Goal: Find contact information: Find contact information

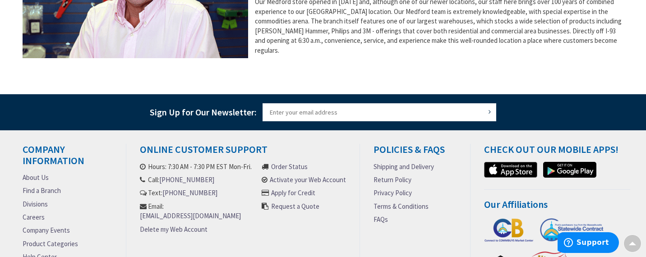
scroll to position [467, 0]
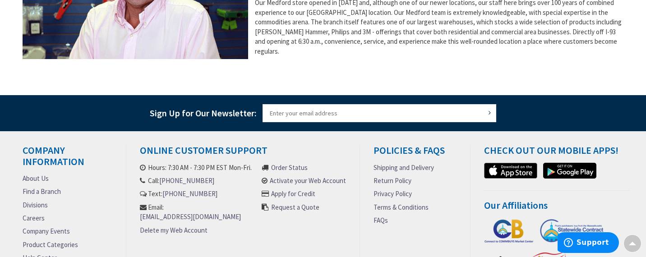
click at [285, 210] on link "Request a Quote" at bounding box center [295, 206] width 48 height 9
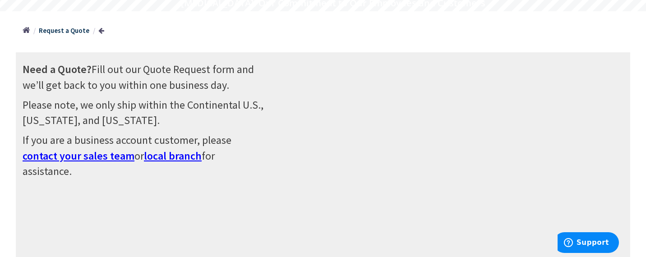
scroll to position [92, 0]
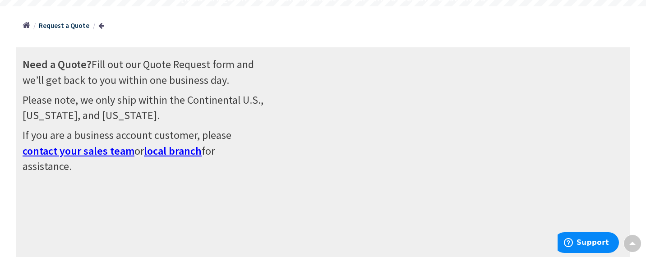
click at [120, 154] on span "contact your sales team" at bounding box center [79, 151] width 112 height 14
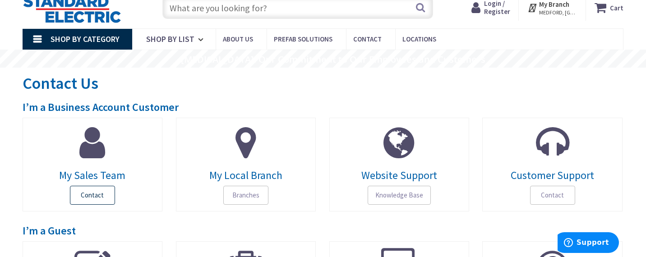
click at [101, 195] on span "Contact" at bounding box center [92, 195] width 45 height 19
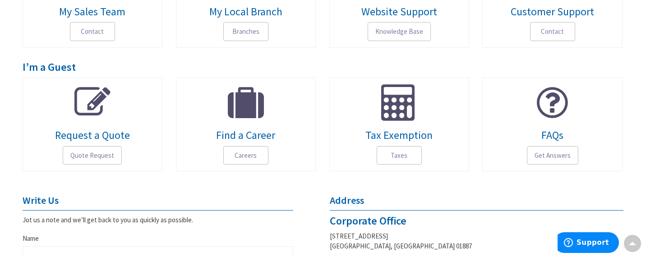
scroll to position [231, 0]
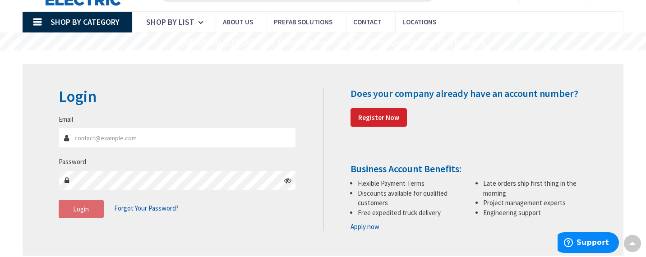
click at [109, 138] on input "Email" at bounding box center [177, 138] width 237 height 20
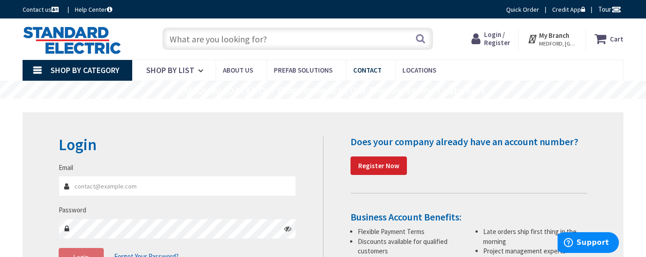
click at [367, 75] on link "Contact" at bounding box center [370, 70] width 49 height 20
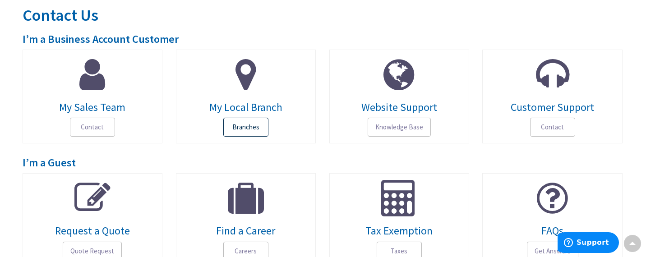
click at [255, 132] on span "Branches" at bounding box center [245, 127] width 45 height 19
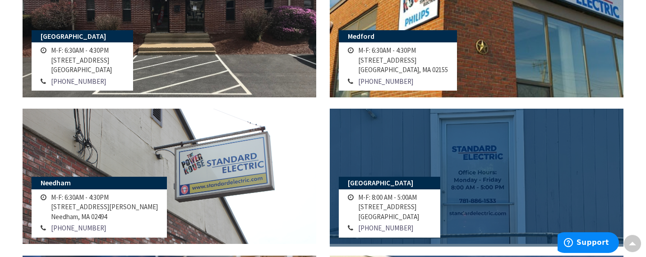
scroll to position [515, 0]
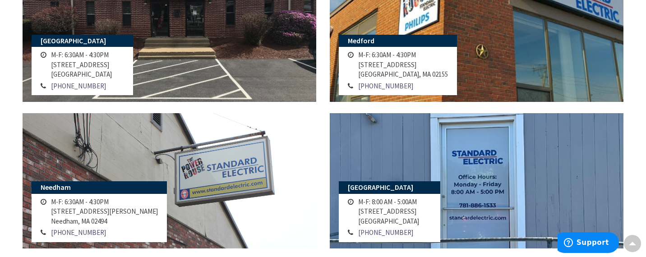
click at [409, 74] on td "M-F: 6:30AM - 4:30PM 101 Mystic Avenue Medford, MA 02155" at bounding box center [403, 64] width 94 height 31
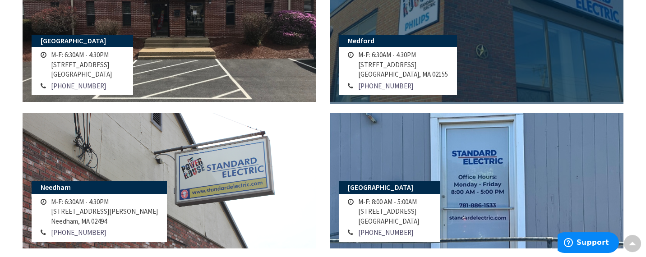
click at [455, 17] on link at bounding box center [477, 34] width 294 height 135
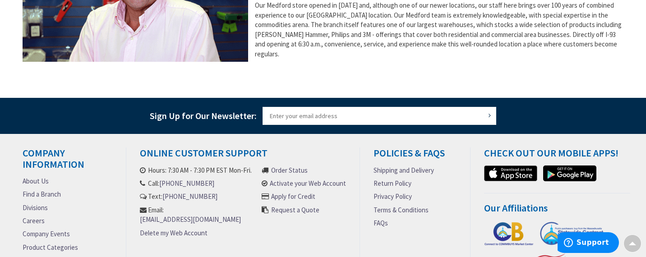
scroll to position [474, 0]
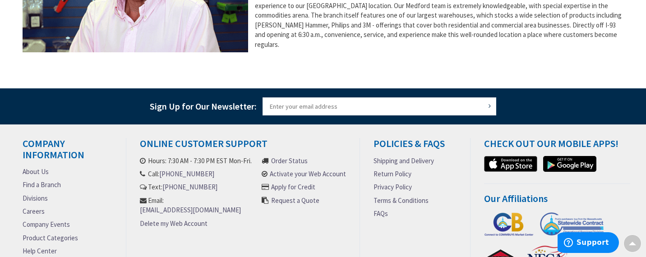
click at [176, 207] on link "[EMAIL_ADDRESS][DOMAIN_NAME]" at bounding box center [190, 209] width 101 height 9
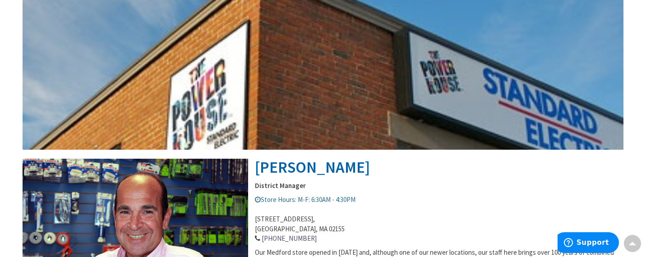
scroll to position [0, 0]
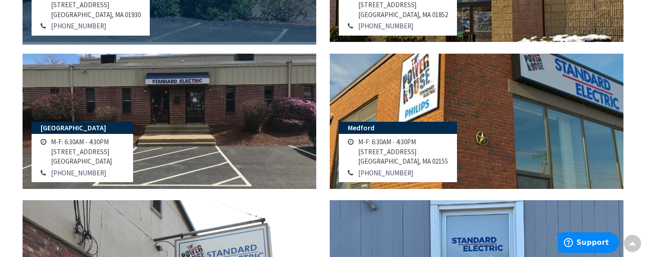
scroll to position [456, 0]
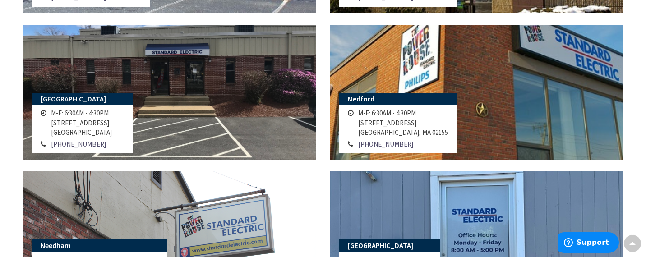
click at [372, 113] on td "M-F: 6:30AM - 4:30PM [STREET_ADDRESS]" at bounding box center [403, 122] width 94 height 31
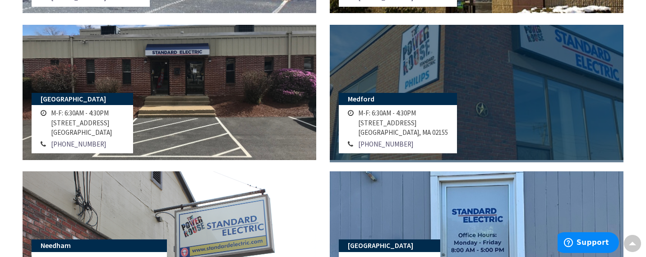
click at [411, 73] on link at bounding box center [477, 92] width 294 height 135
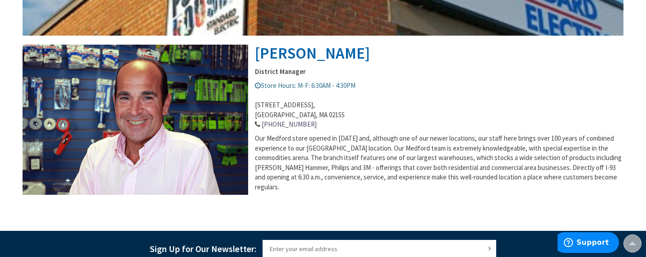
scroll to position [331, 0]
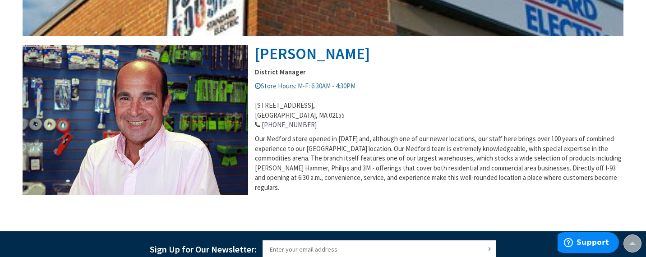
click at [363, 133] on div "[PERSON_NAME] District Manager Store Hours: M-F: 6:30AM - 4:30PM [STREET_ADDRES…" at bounding box center [323, 17] width 601 height 369
click at [408, 125] on address "[STREET_ADDRESS] 781-333-6822" at bounding box center [323, 110] width 601 height 39
